Goal: Information Seeking & Learning: Find specific fact

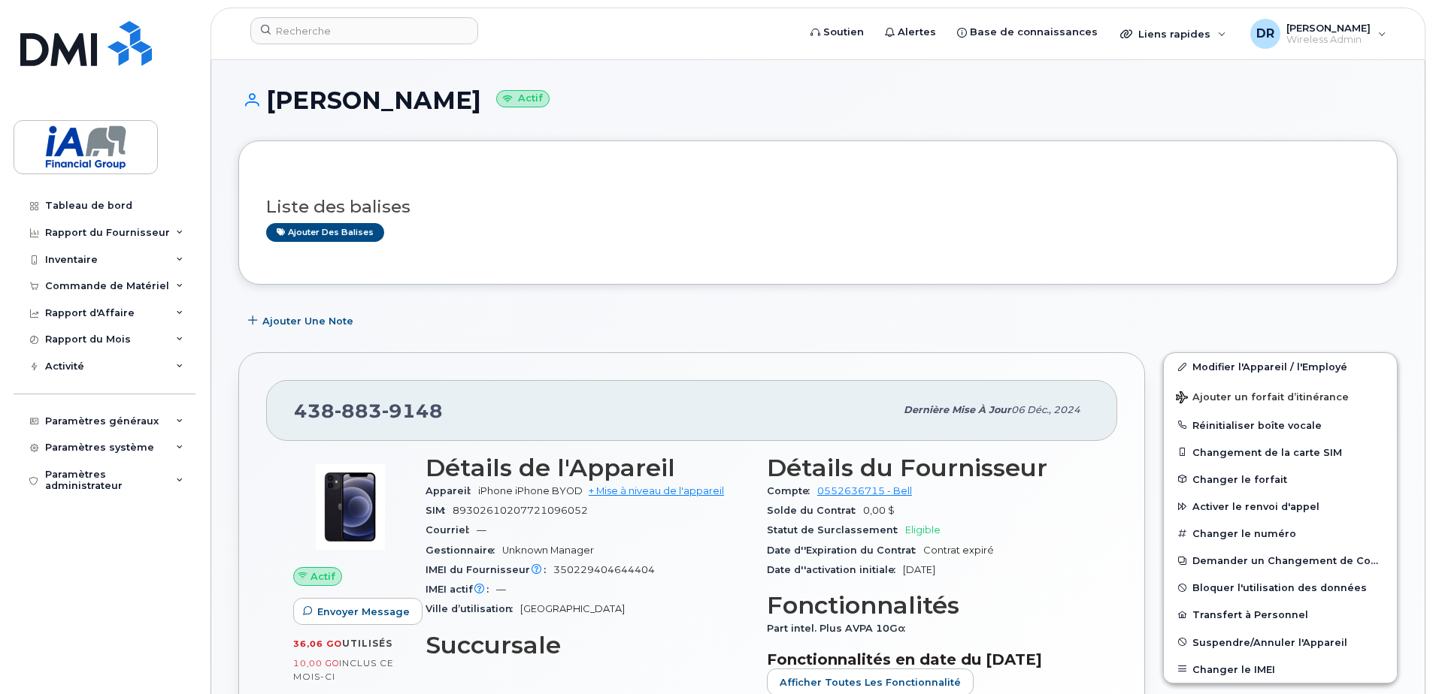
scroll to position [225, 0]
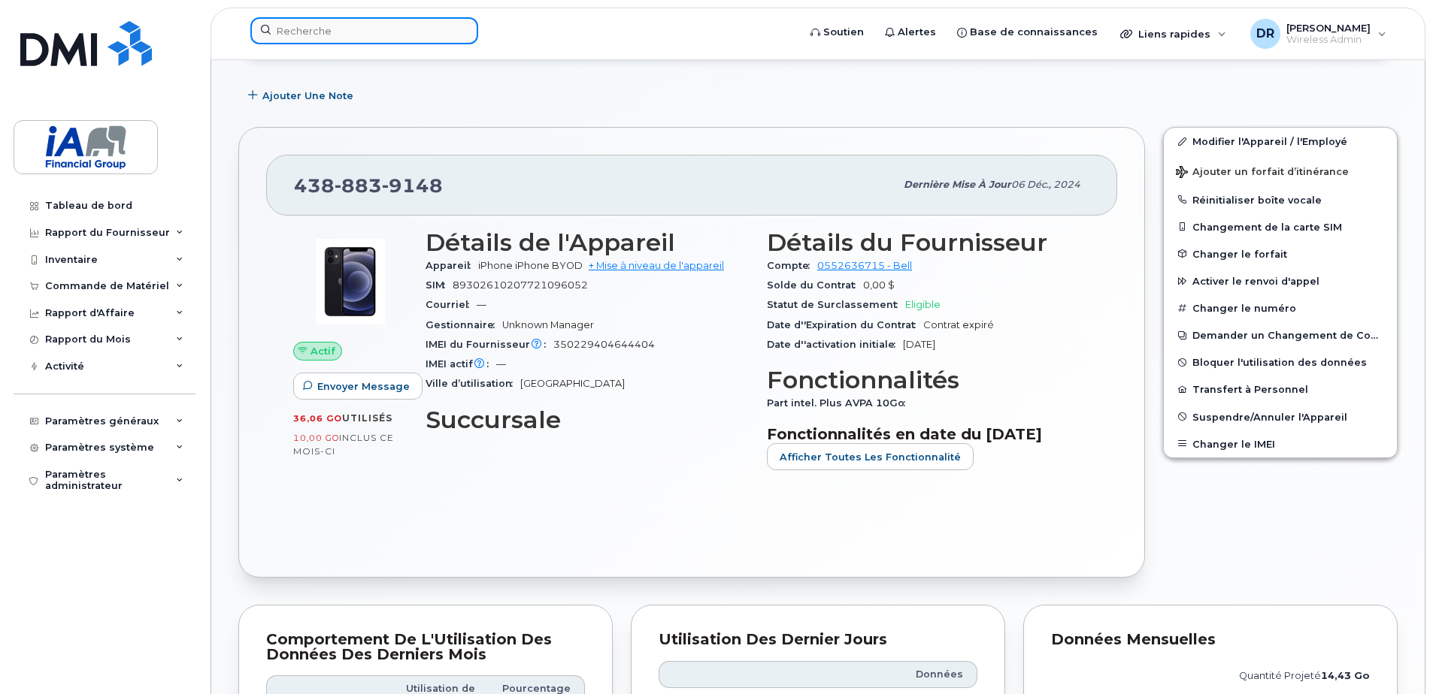
click at [300, 27] on input at bounding box center [364, 30] width 228 height 27
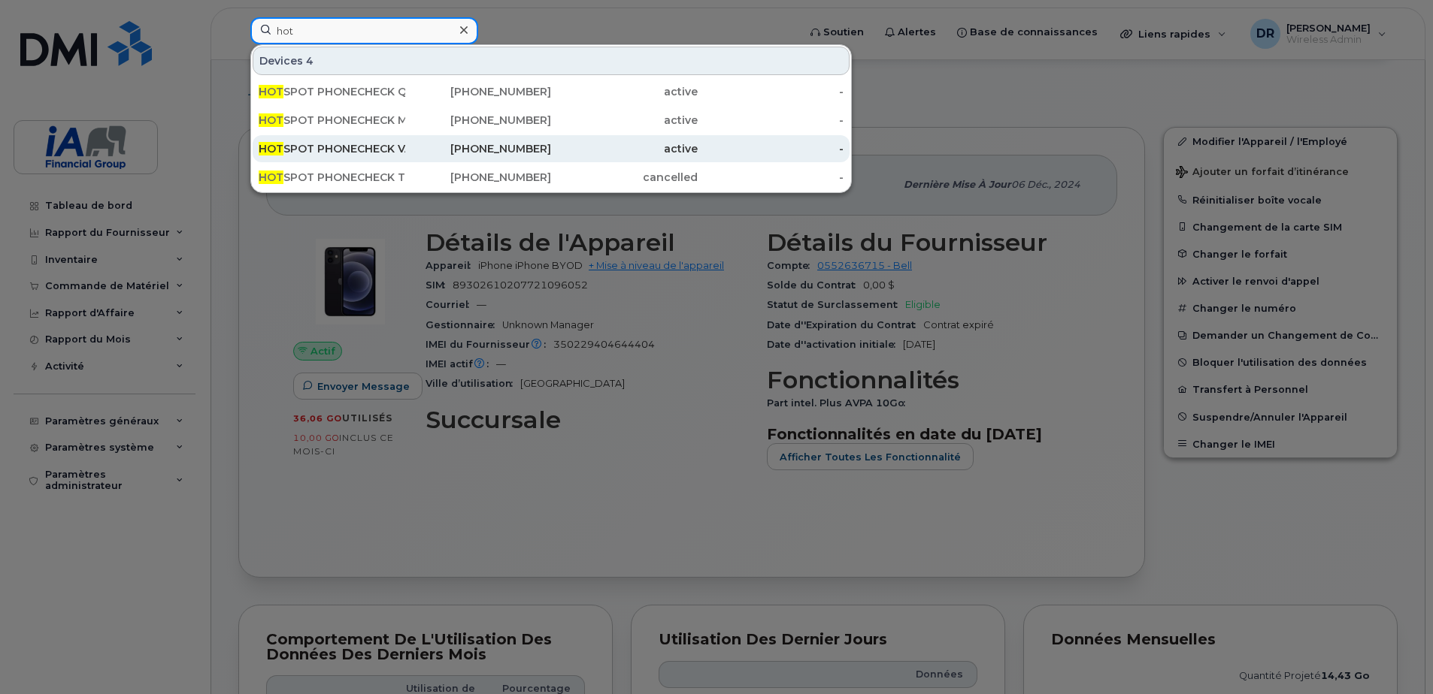
type input "hot"
click at [373, 144] on div "HOT SPOT PHONECHECK VAN" at bounding box center [332, 148] width 147 height 15
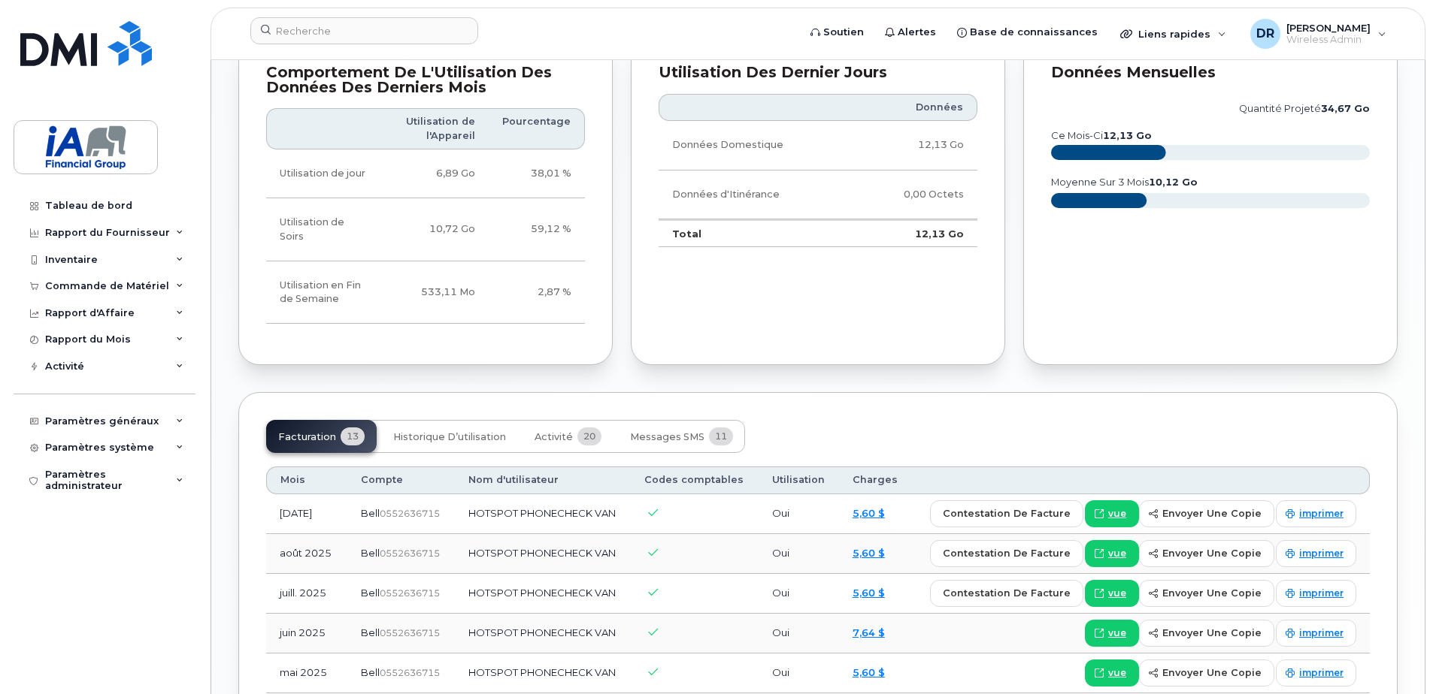
scroll to position [1127, 0]
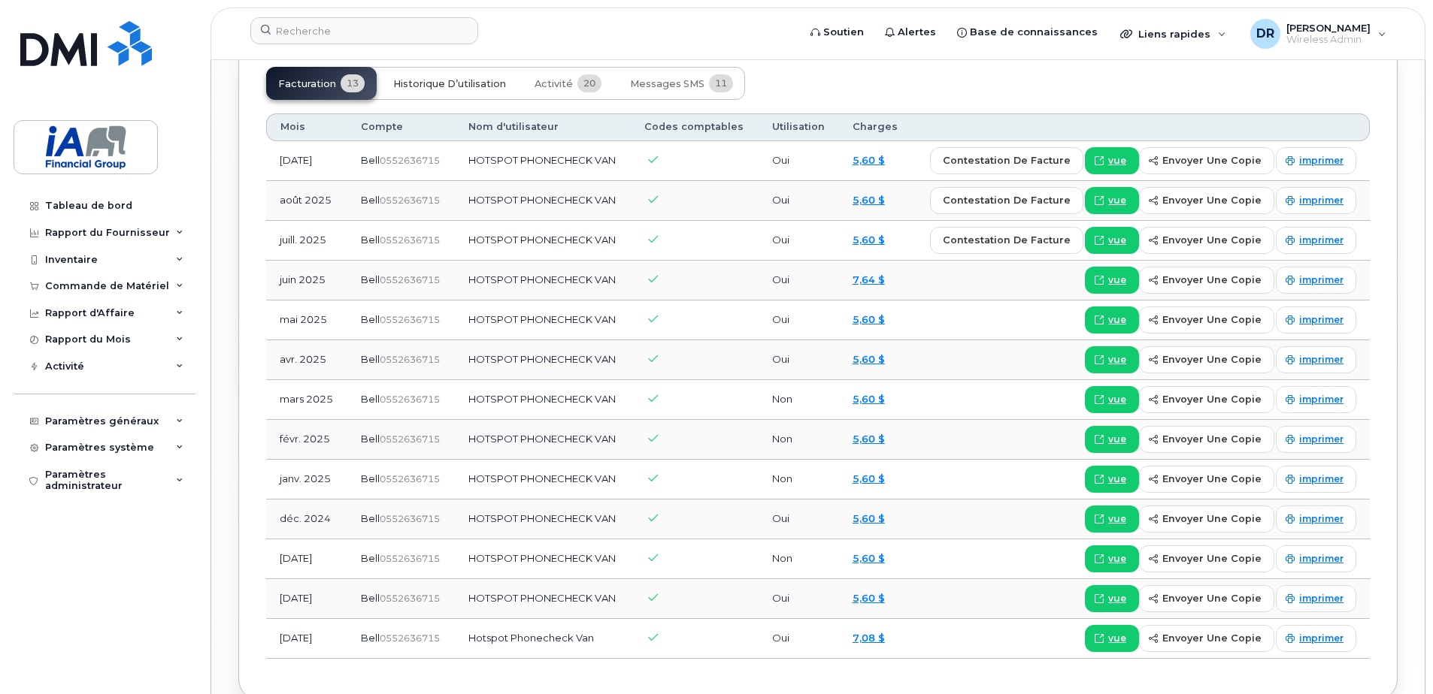
click at [466, 83] on span "Historique d’utilisation" at bounding box center [449, 84] width 113 height 12
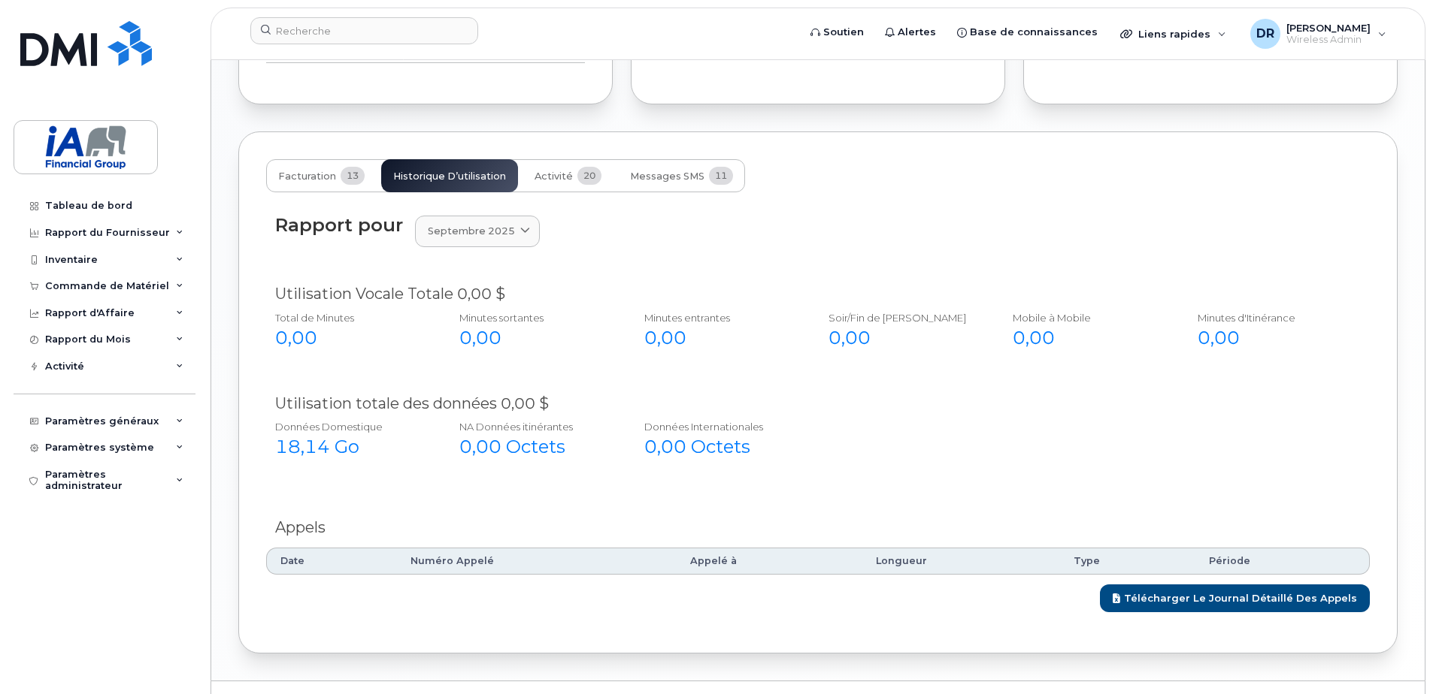
scroll to position [1066, 0]
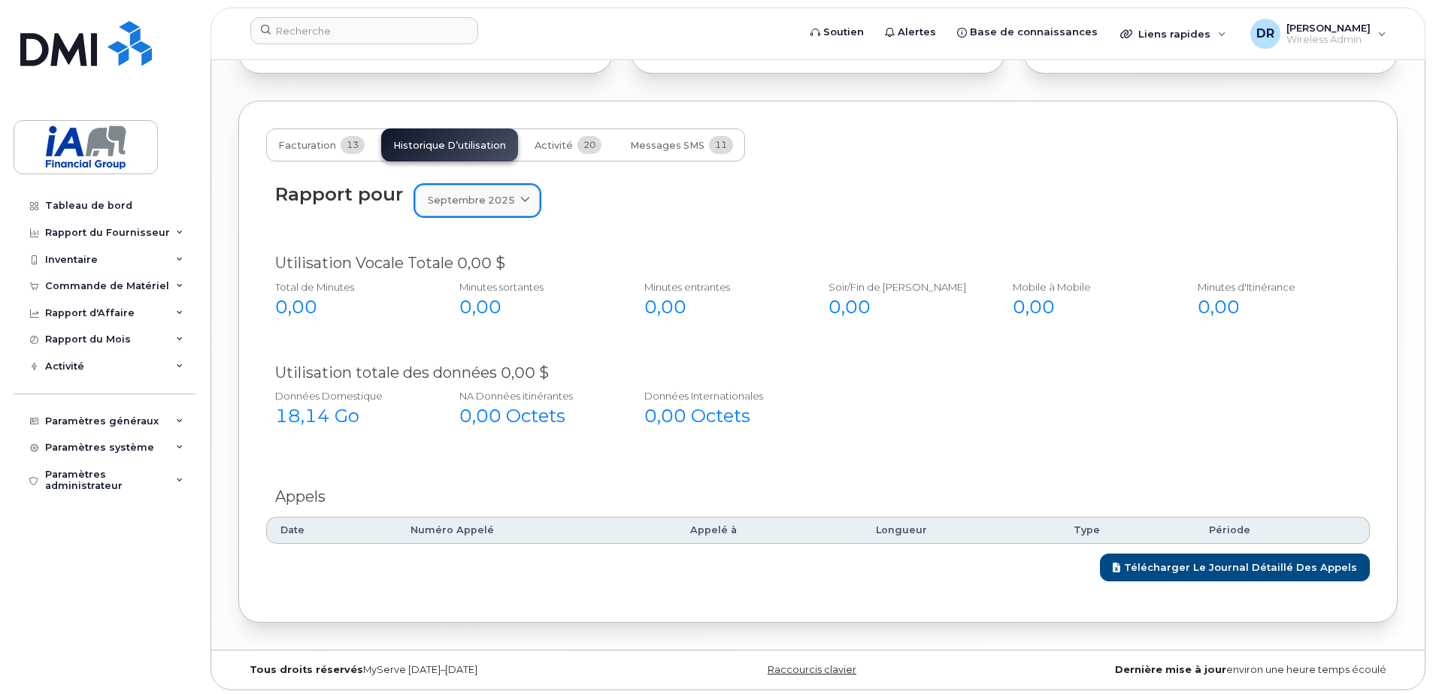
click at [520, 196] on icon at bounding box center [525, 201] width 10 height 10
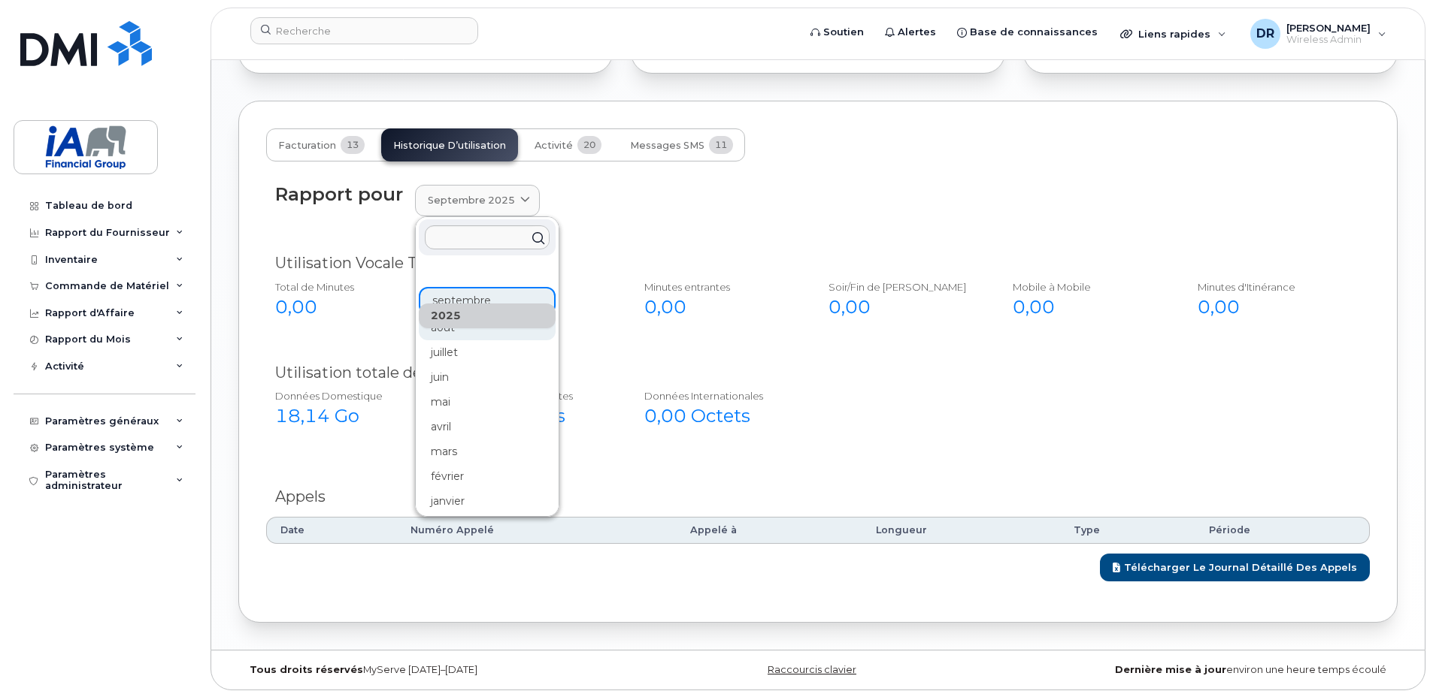
click at [443, 326] on div "août" at bounding box center [487, 328] width 137 height 25
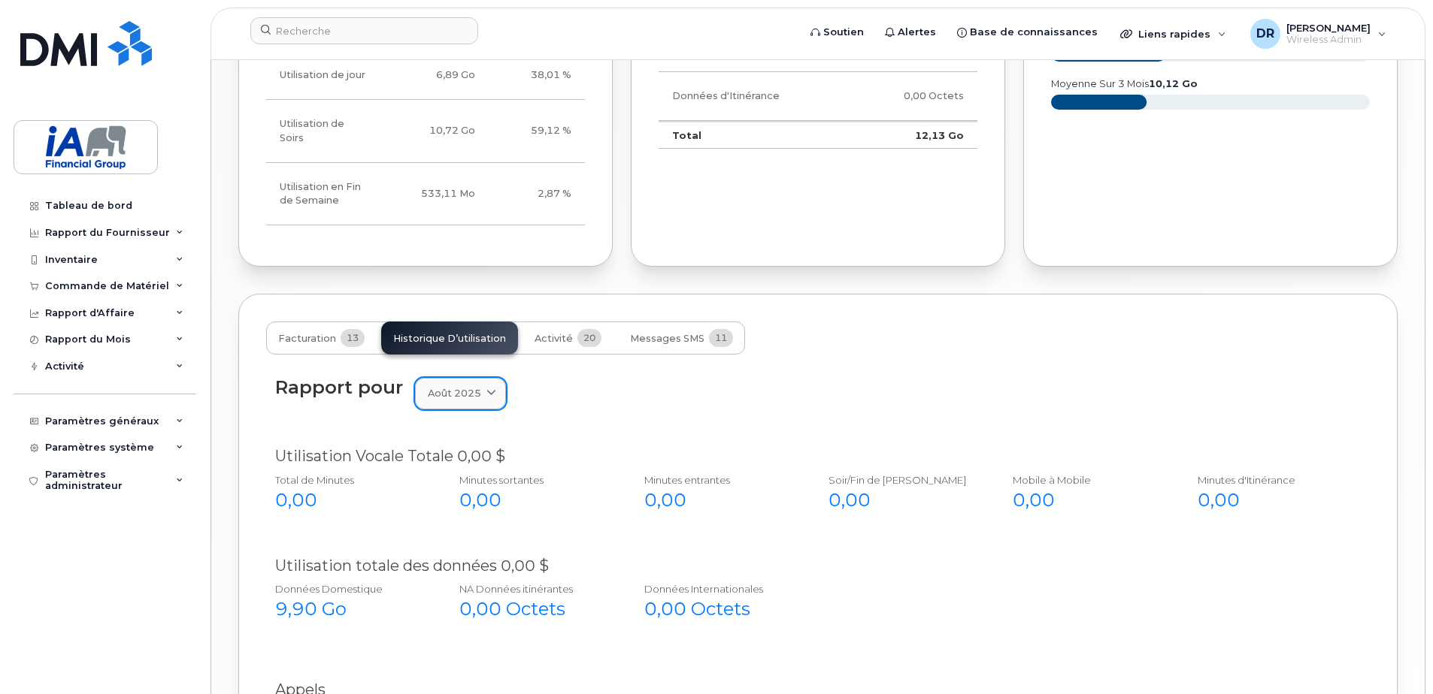
scroll to position [991, 0]
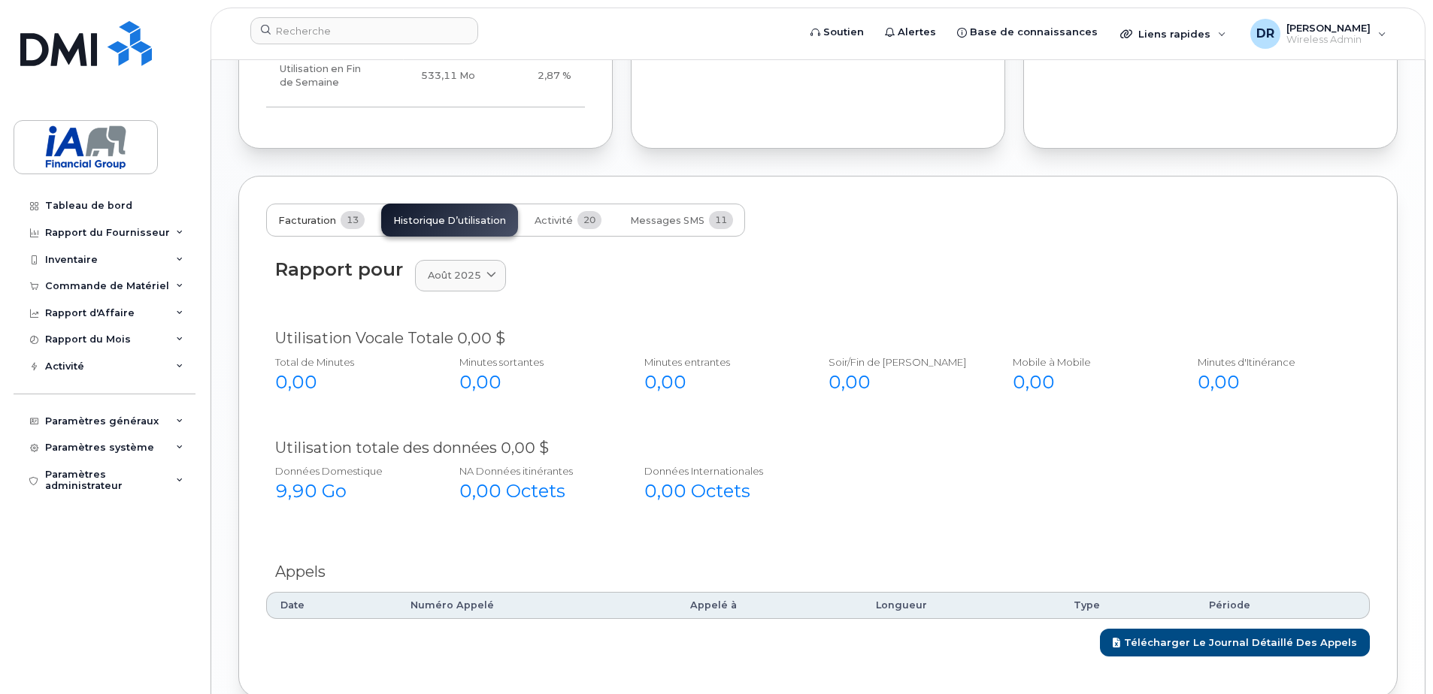
click at [302, 218] on span "Facturation" at bounding box center [307, 221] width 58 height 12
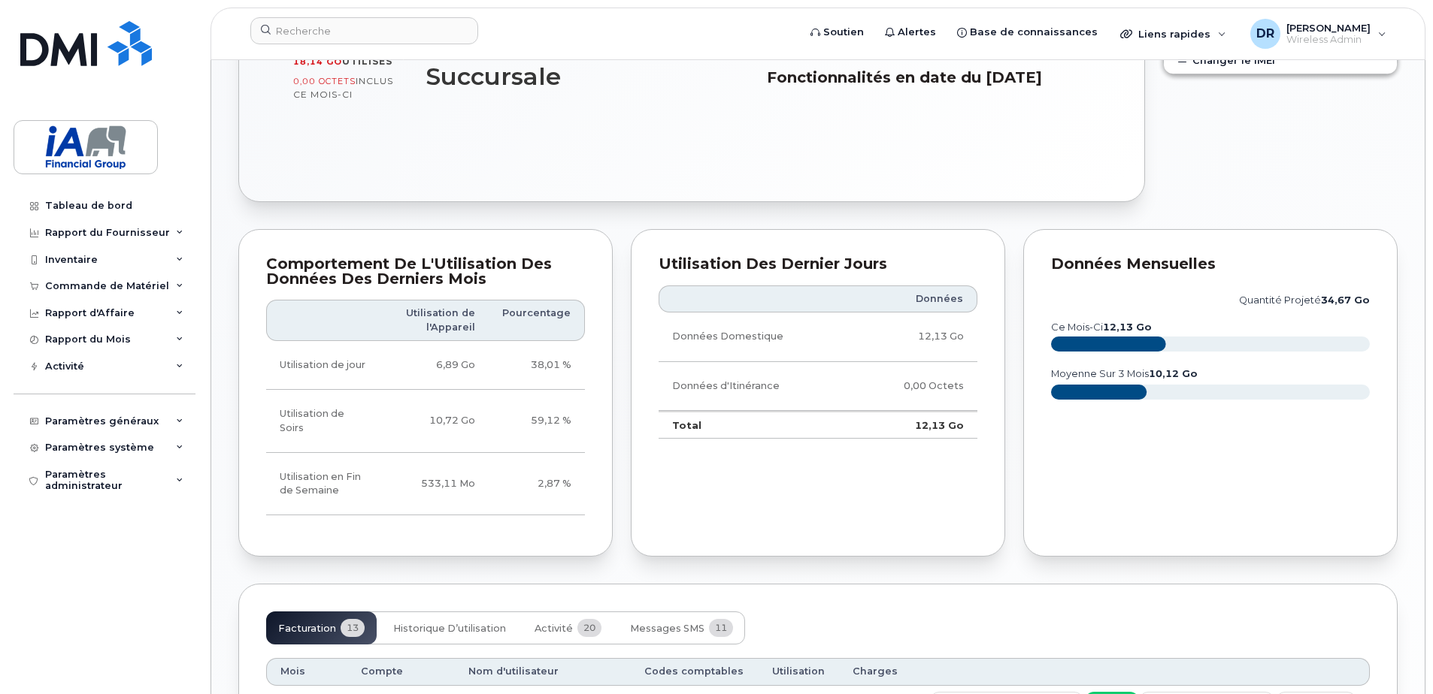
scroll to position [615, 0]
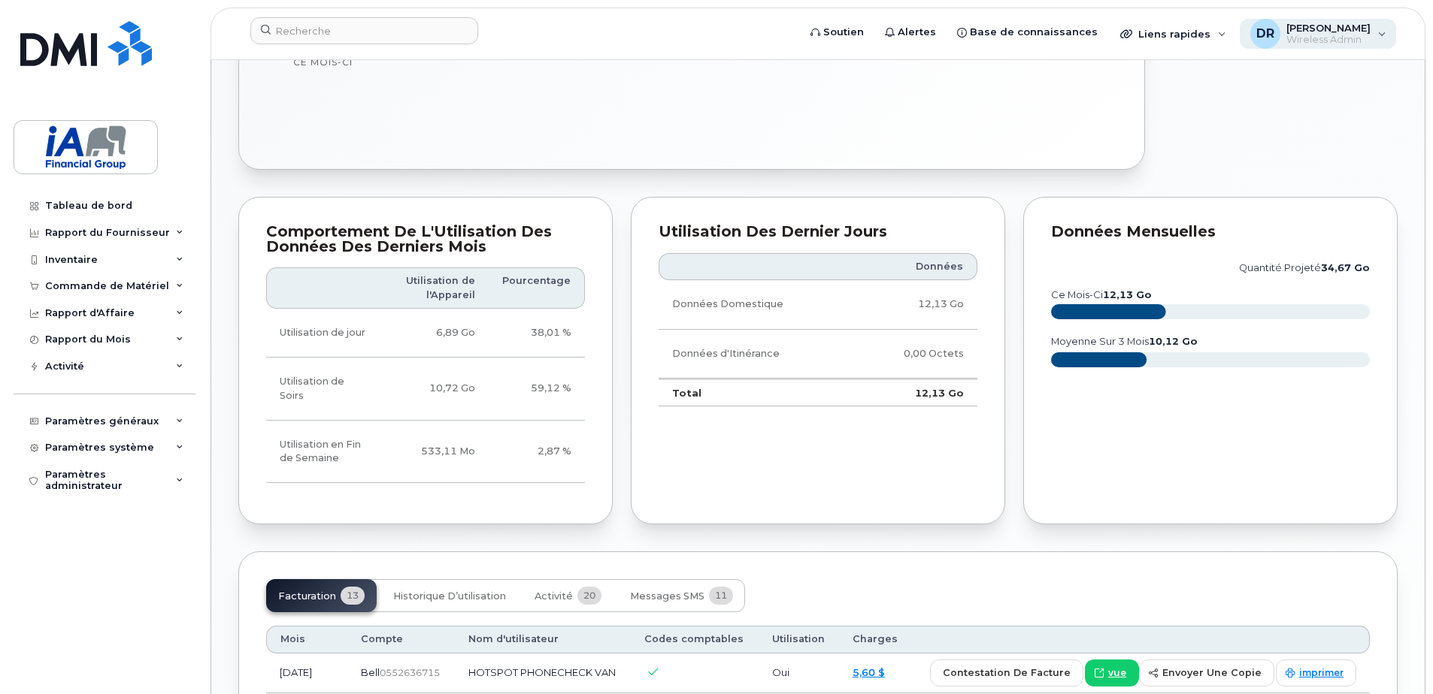
click at [1366, 29] on span "[PERSON_NAME]" at bounding box center [1328, 28] width 84 height 12
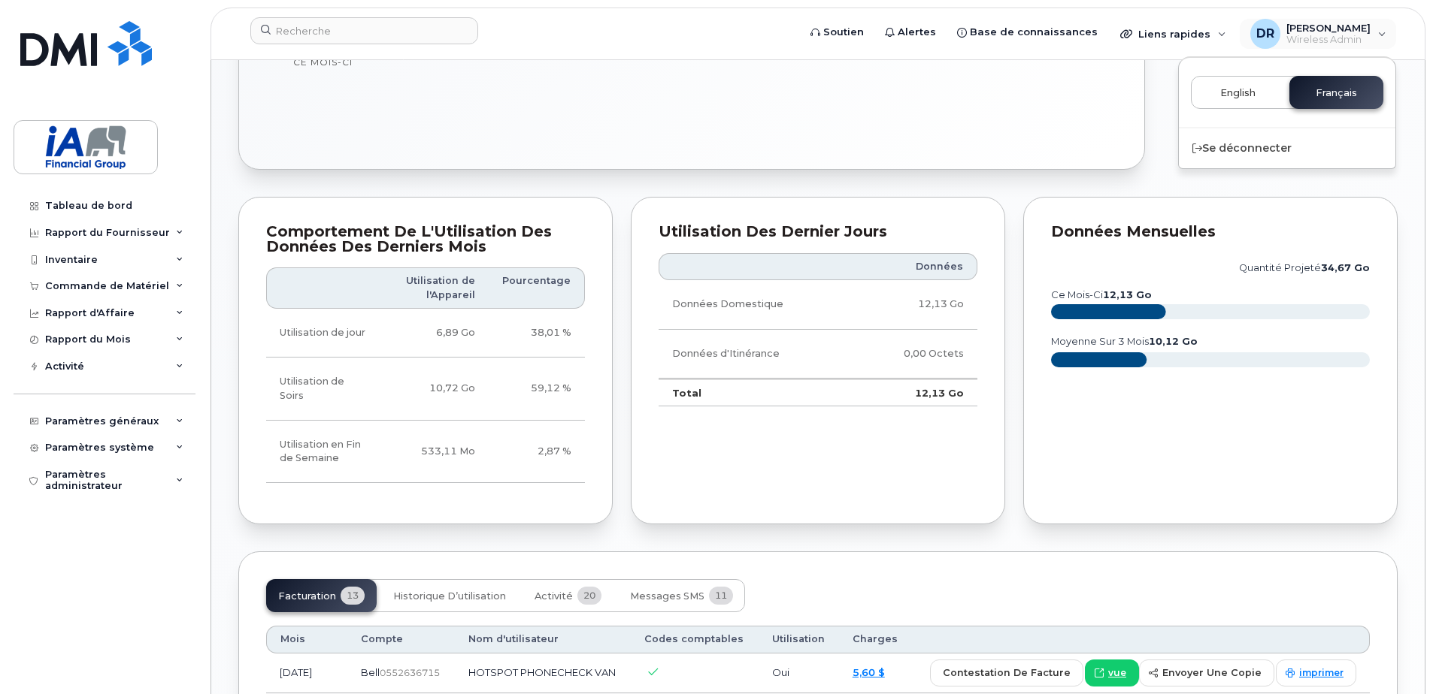
click at [1244, 95] on span "English" at bounding box center [1237, 93] width 35 height 12
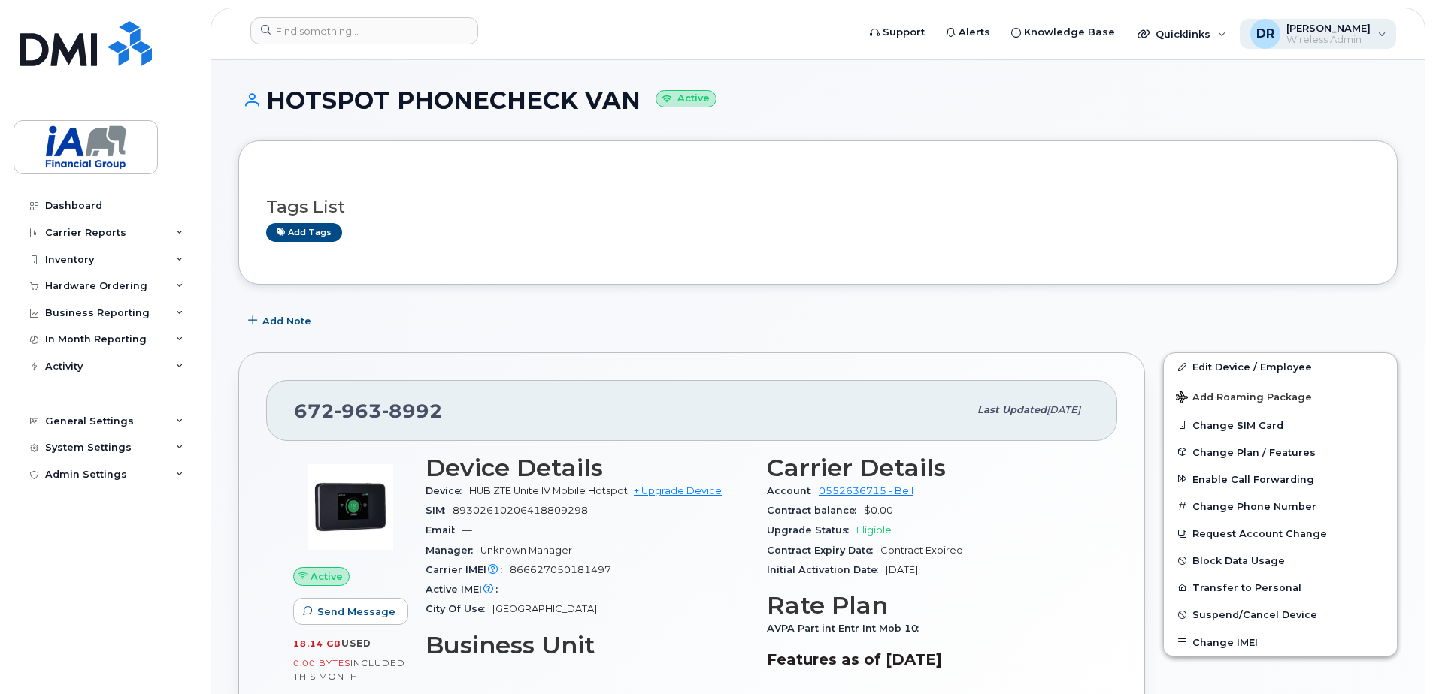
click at [1349, 34] on span "Wireless Admin" at bounding box center [1328, 40] width 84 height 12
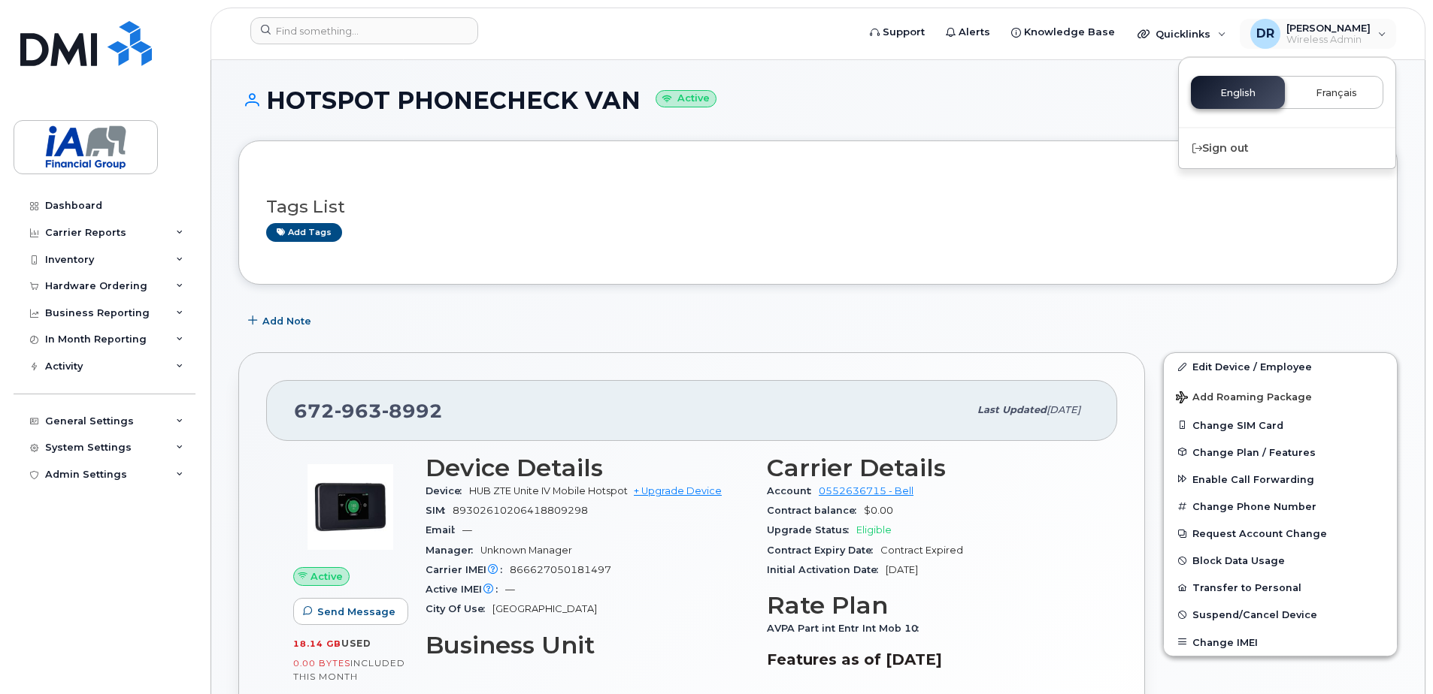
click at [1347, 87] on span "Français" at bounding box center [1335, 93] width 41 height 12
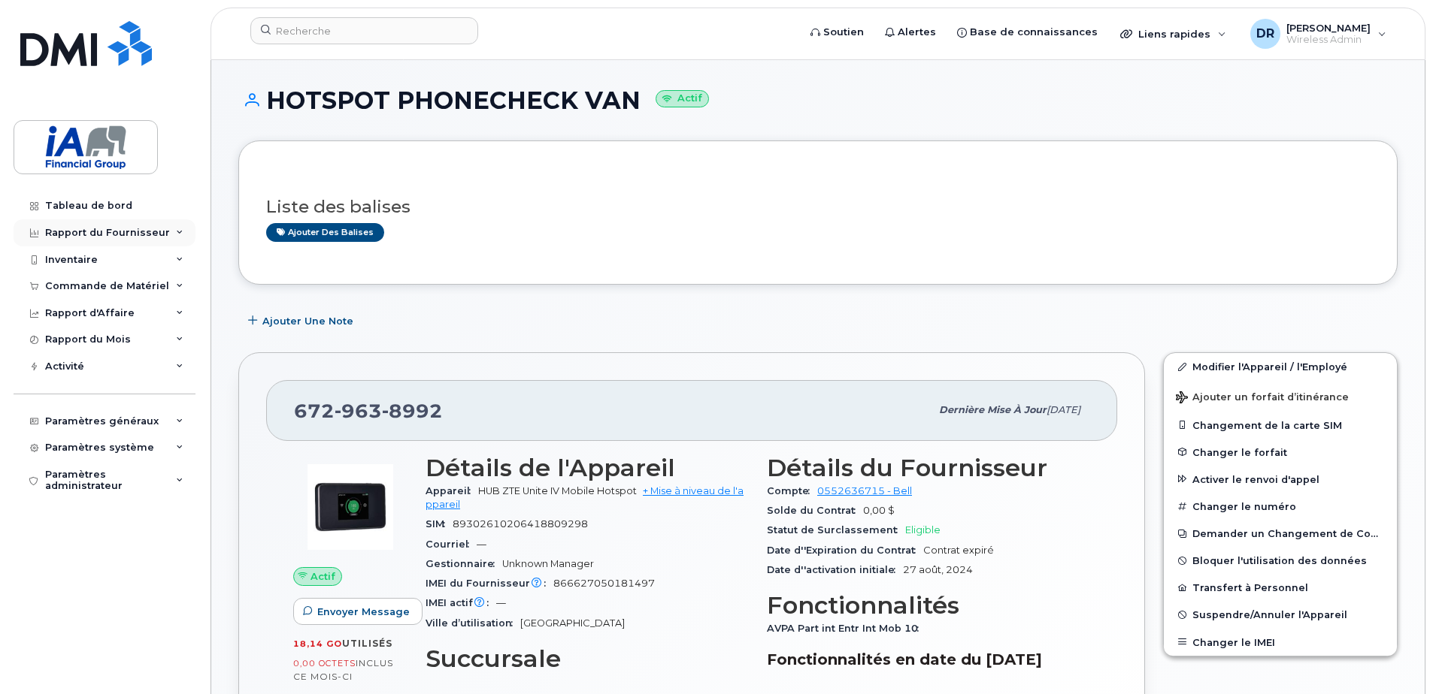
click at [83, 220] on div "Rapport du Fournisseur" at bounding box center [105, 232] width 182 height 27
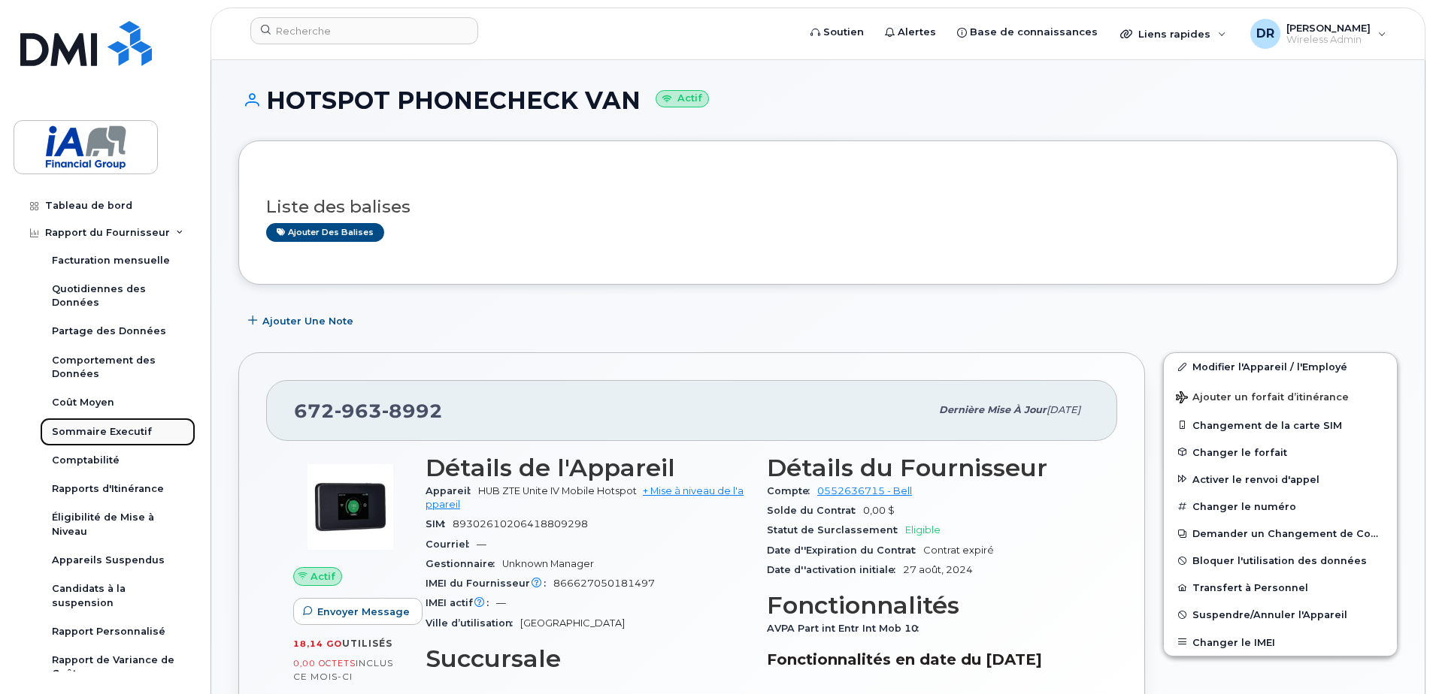
click at [83, 428] on div "Sommaire Executif" at bounding box center [102, 432] width 100 height 14
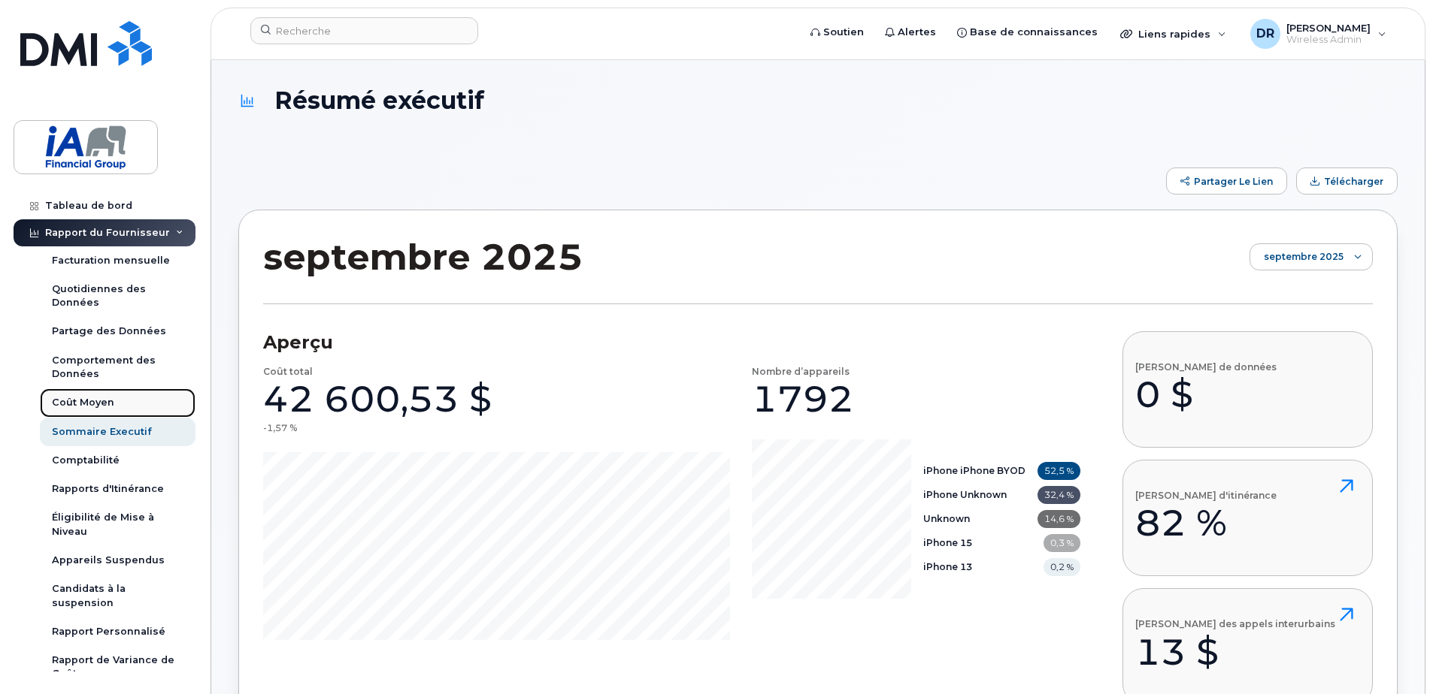
click at [88, 398] on div "Coût Moyen" at bounding box center [83, 403] width 62 height 14
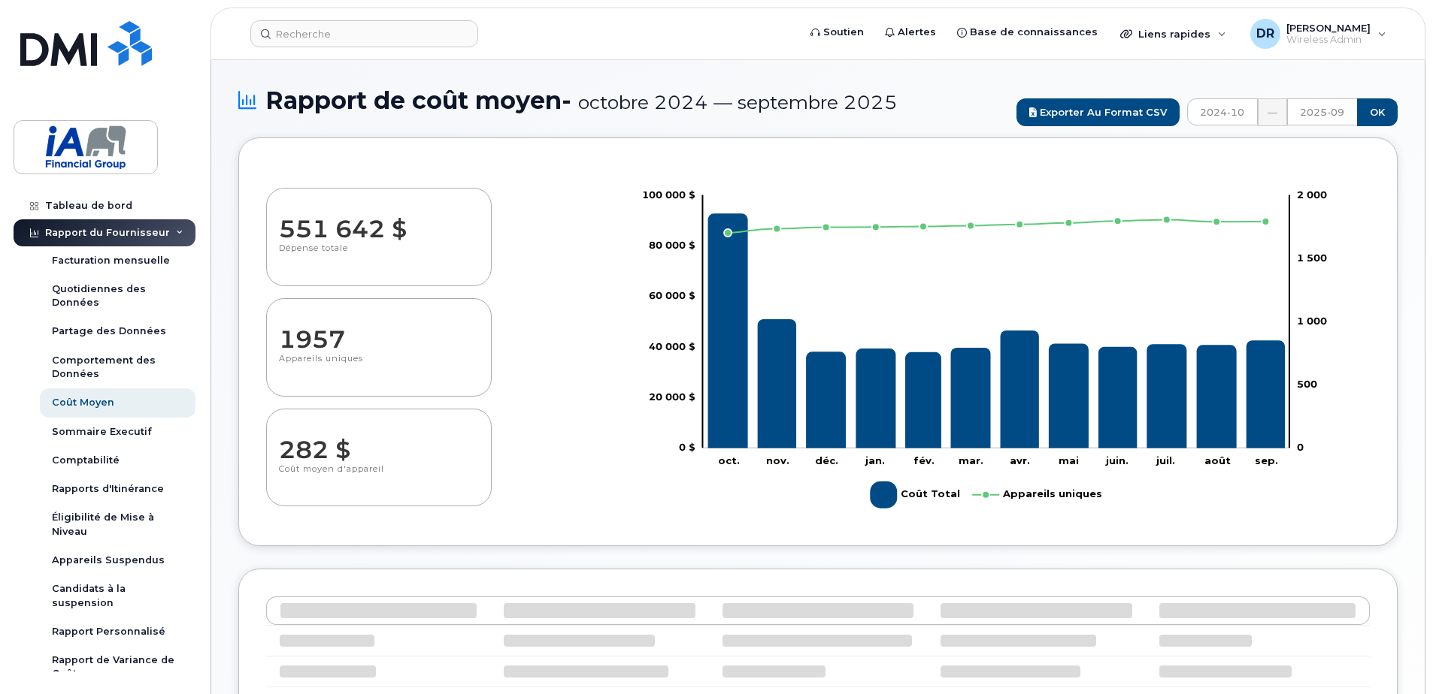
select select "100"
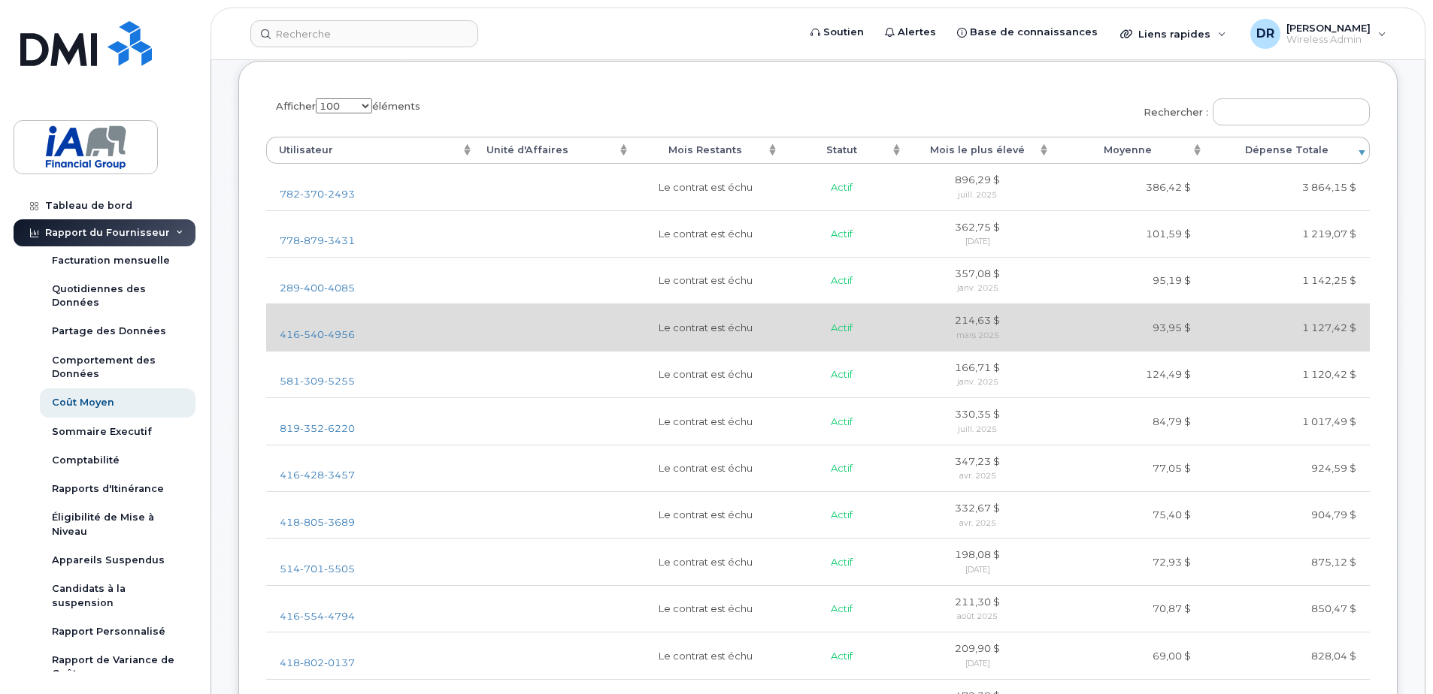
scroll to position [511, 0]
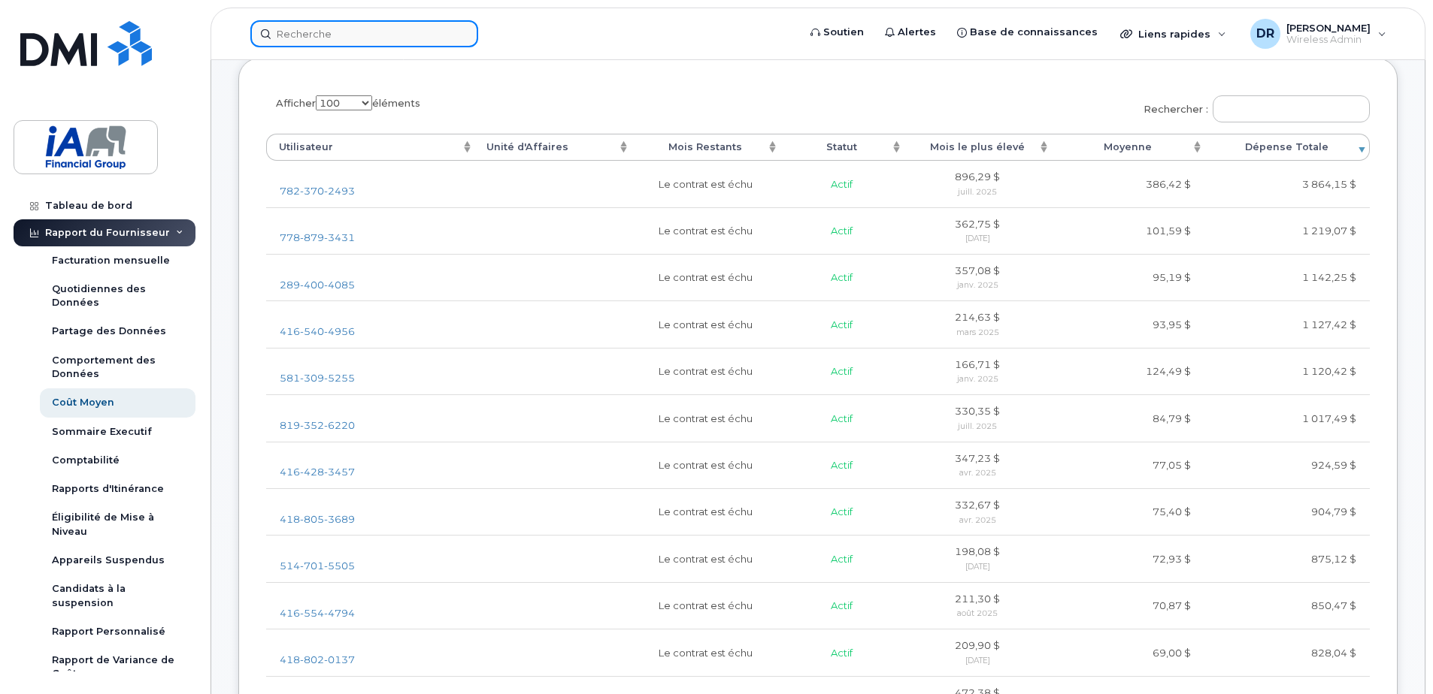
click at [340, 35] on input at bounding box center [364, 33] width 228 height 27
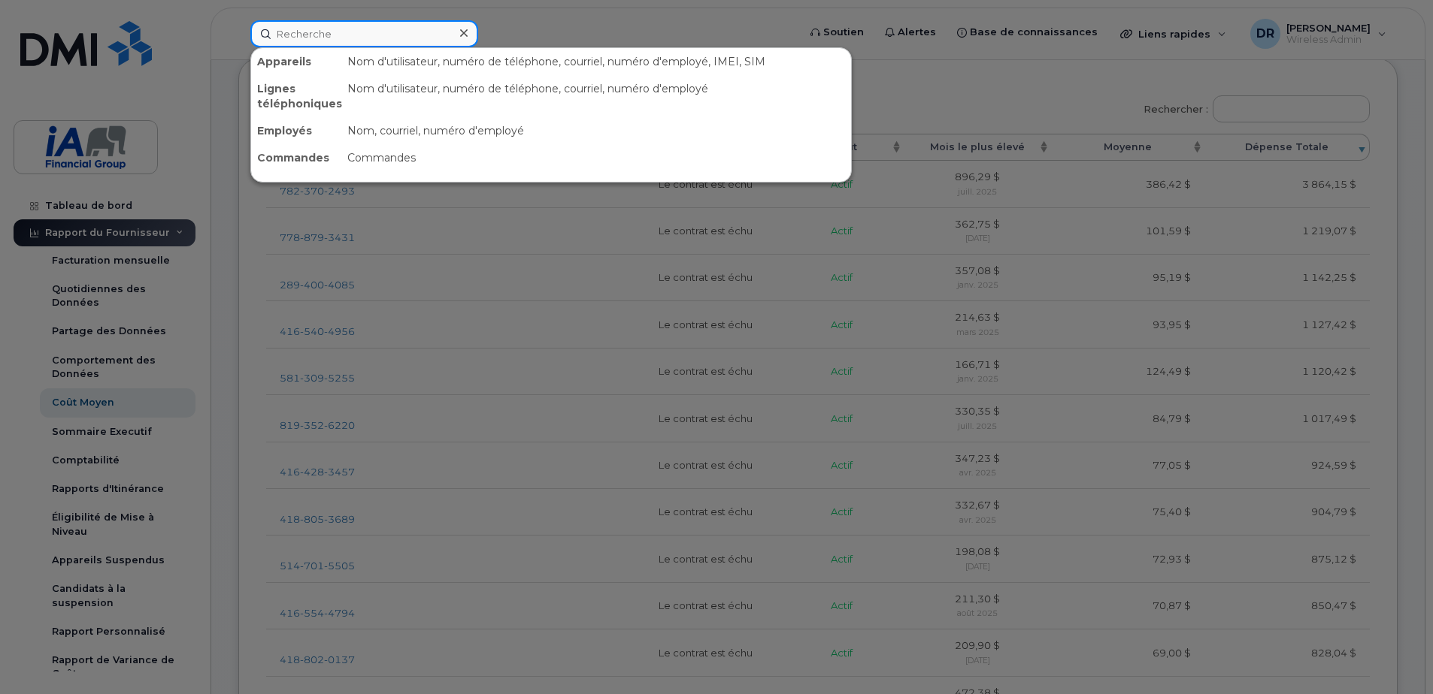
paste input "782-370-2493"
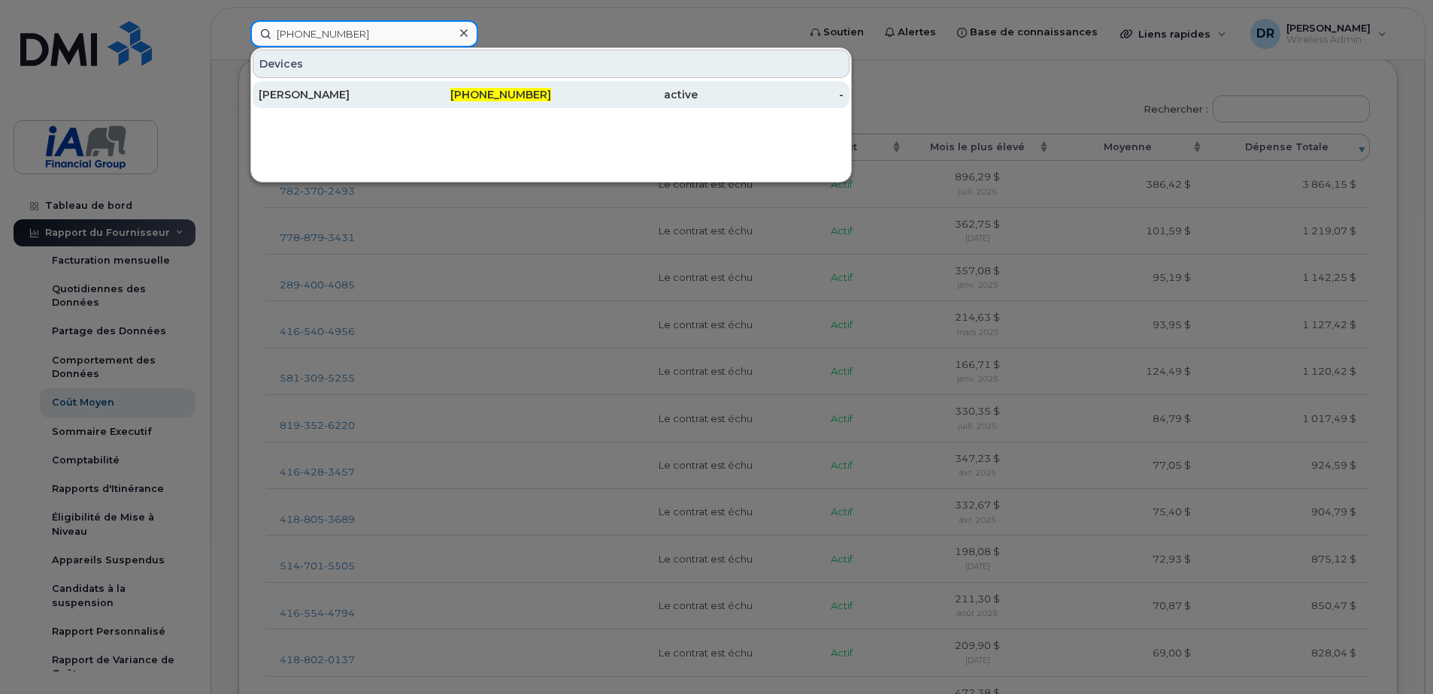
type input "782-370-2493"
click at [386, 94] on div "[PERSON_NAME]" at bounding box center [332, 94] width 147 height 15
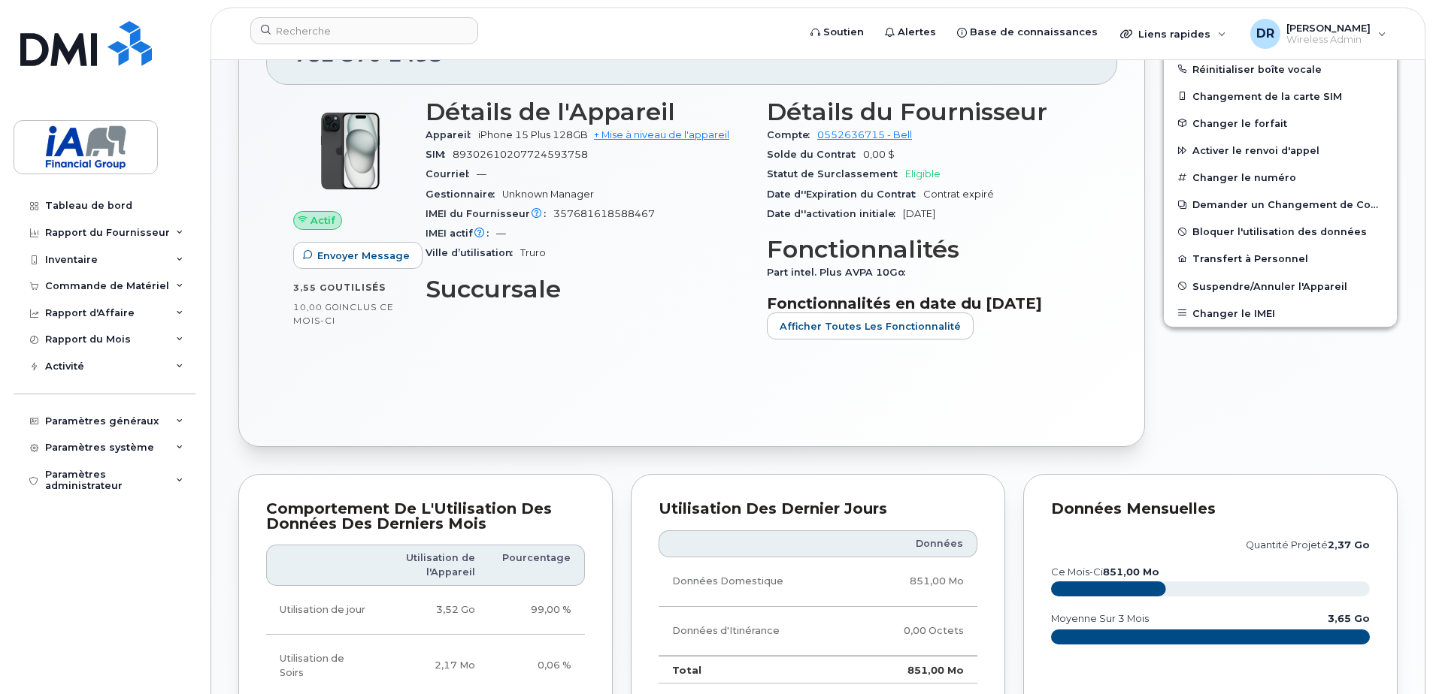
scroll to position [225, 0]
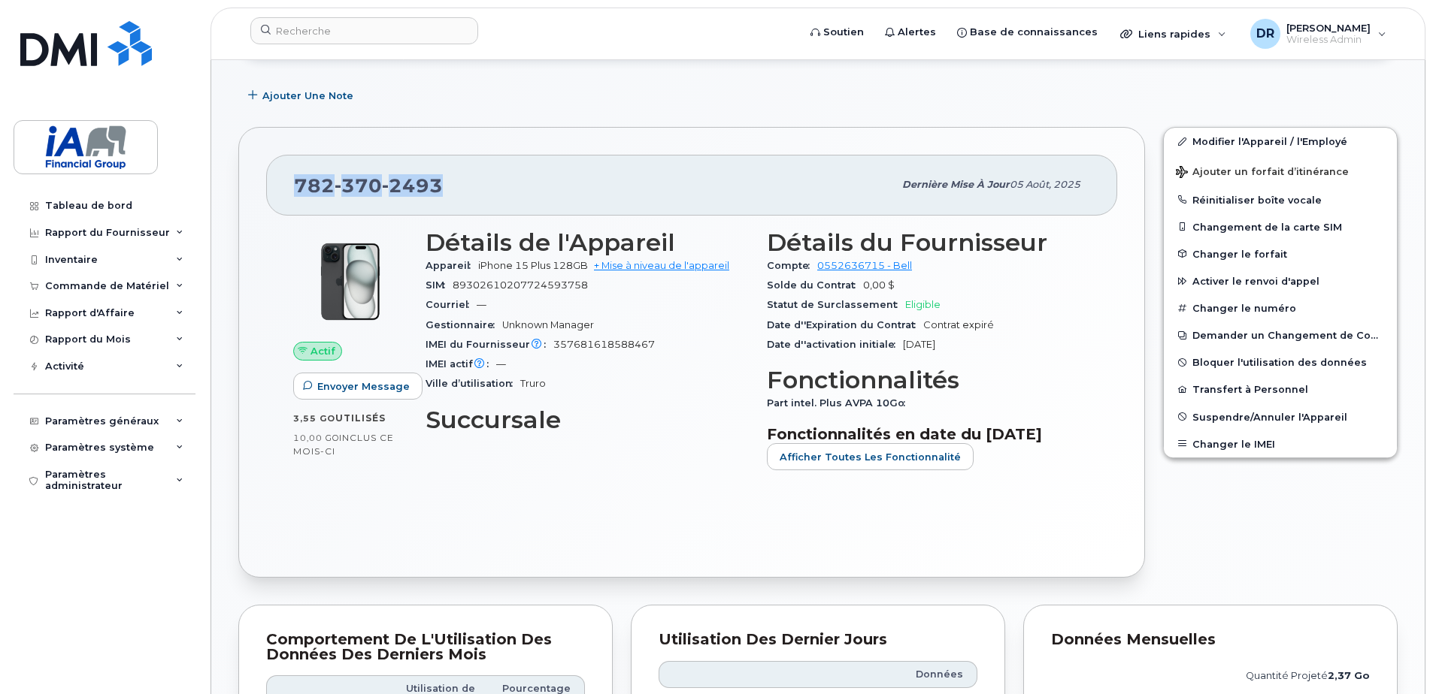
drag, startPoint x: 295, startPoint y: 183, endPoint x: 489, endPoint y: 187, distance: 194.0
click at [489, 187] on div "[PHONE_NUMBER]" at bounding box center [593, 185] width 599 height 32
copy span "[PHONE_NUMBER]"
